Goal: Communication & Community: Participate in discussion

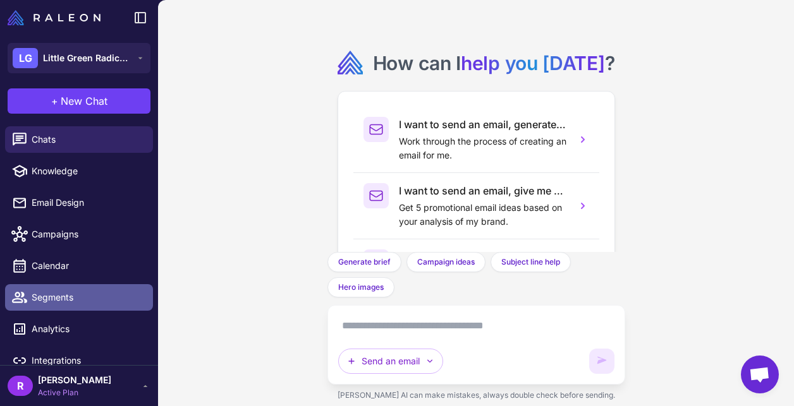
scroll to position [14, 0]
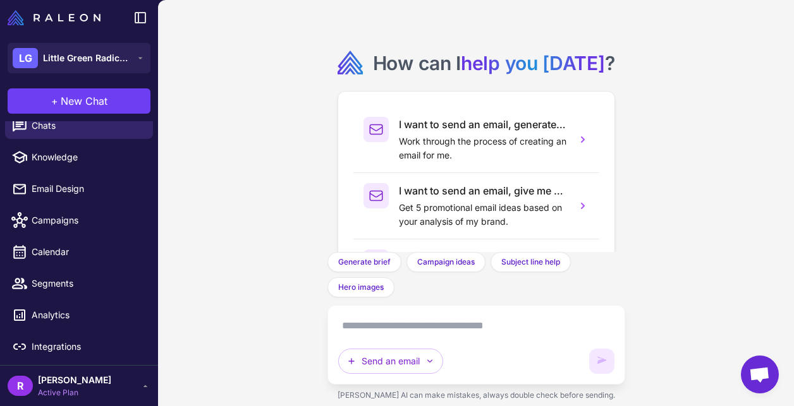
click at [89, 378] on span "[PERSON_NAME]" at bounding box center [74, 380] width 73 height 14
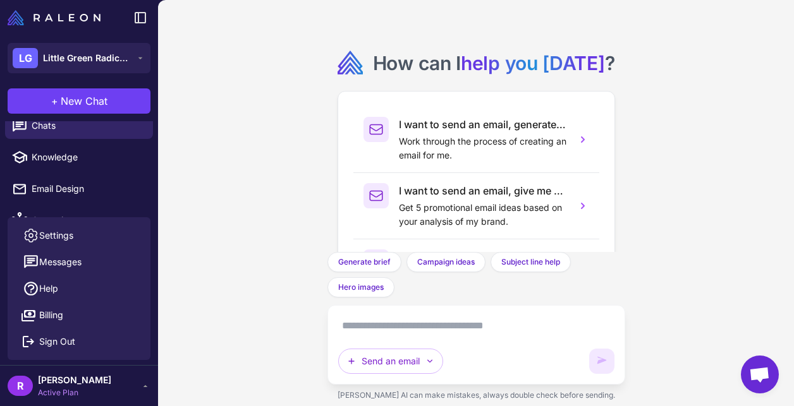
click at [88, 380] on span "[PERSON_NAME]" at bounding box center [74, 380] width 73 height 14
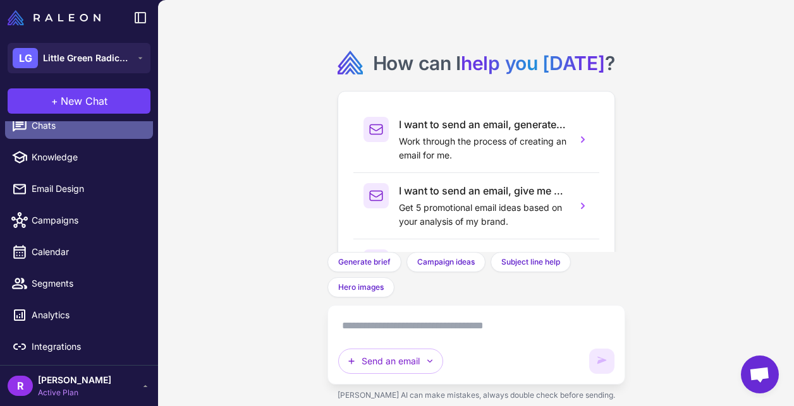
click at [86, 128] on span "Chats" at bounding box center [87, 126] width 111 height 14
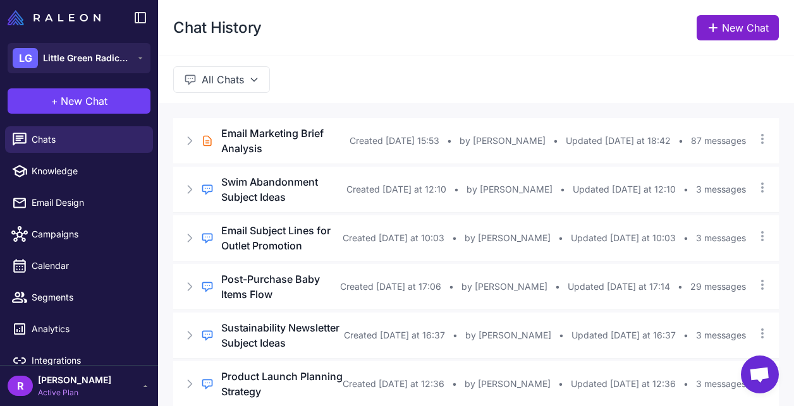
click at [712, 35] on link "New Chat" at bounding box center [737, 27] width 82 height 25
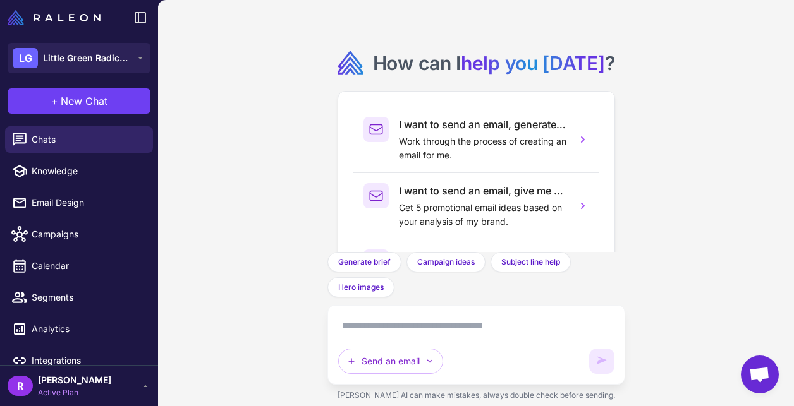
click at [397, 322] on textarea at bounding box center [476, 326] width 276 height 20
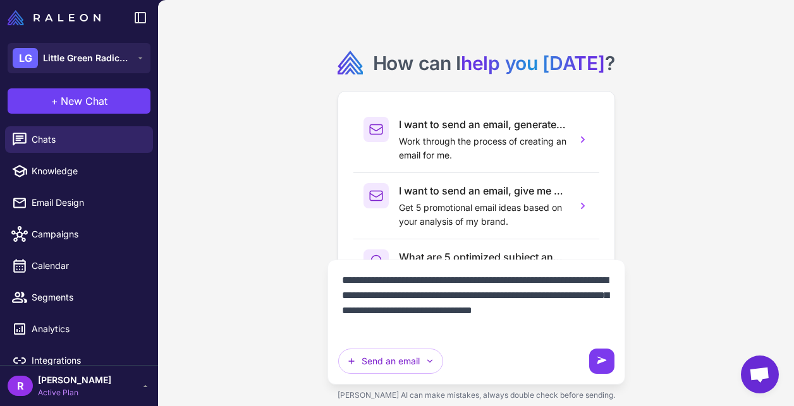
type textarea "**********"
click at [606, 353] on button at bounding box center [601, 361] width 25 height 25
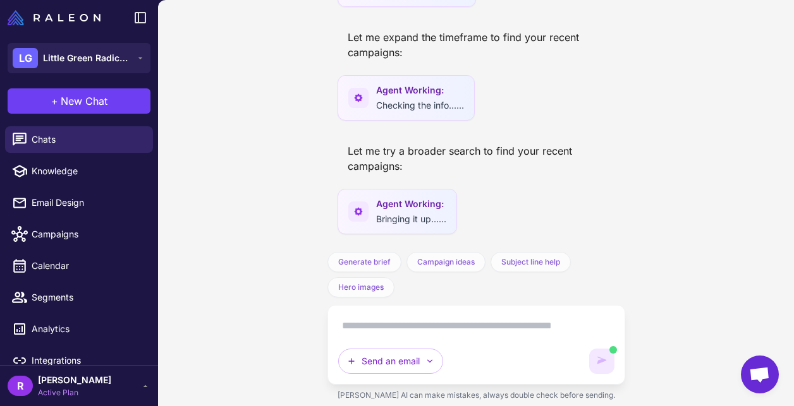
scroll to position [485, 0]
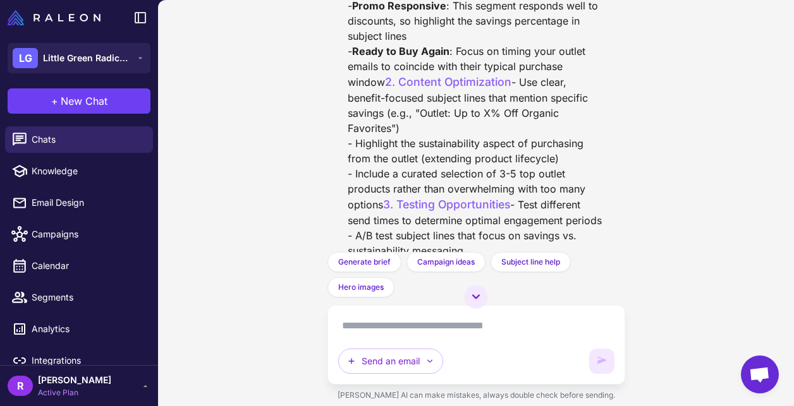
scroll to position [1400, 0]
